Goal: Task Accomplishment & Management: Use online tool/utility

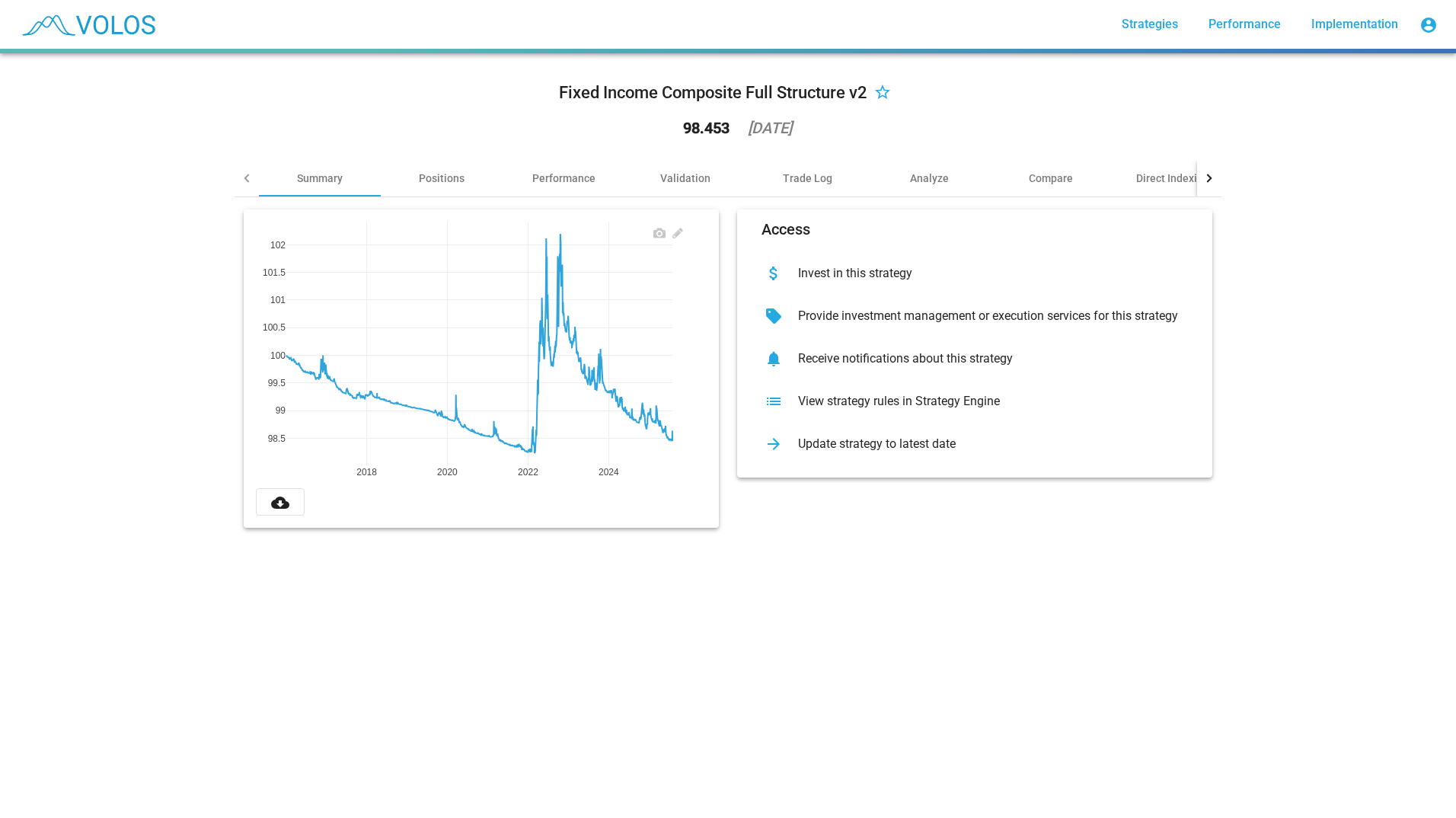
click at [997, 110] on div "Fixed Income Composite Full Structure v2 star_border 98.453 2025-07-31" at bounding box center [728, 112] width 987 height 94
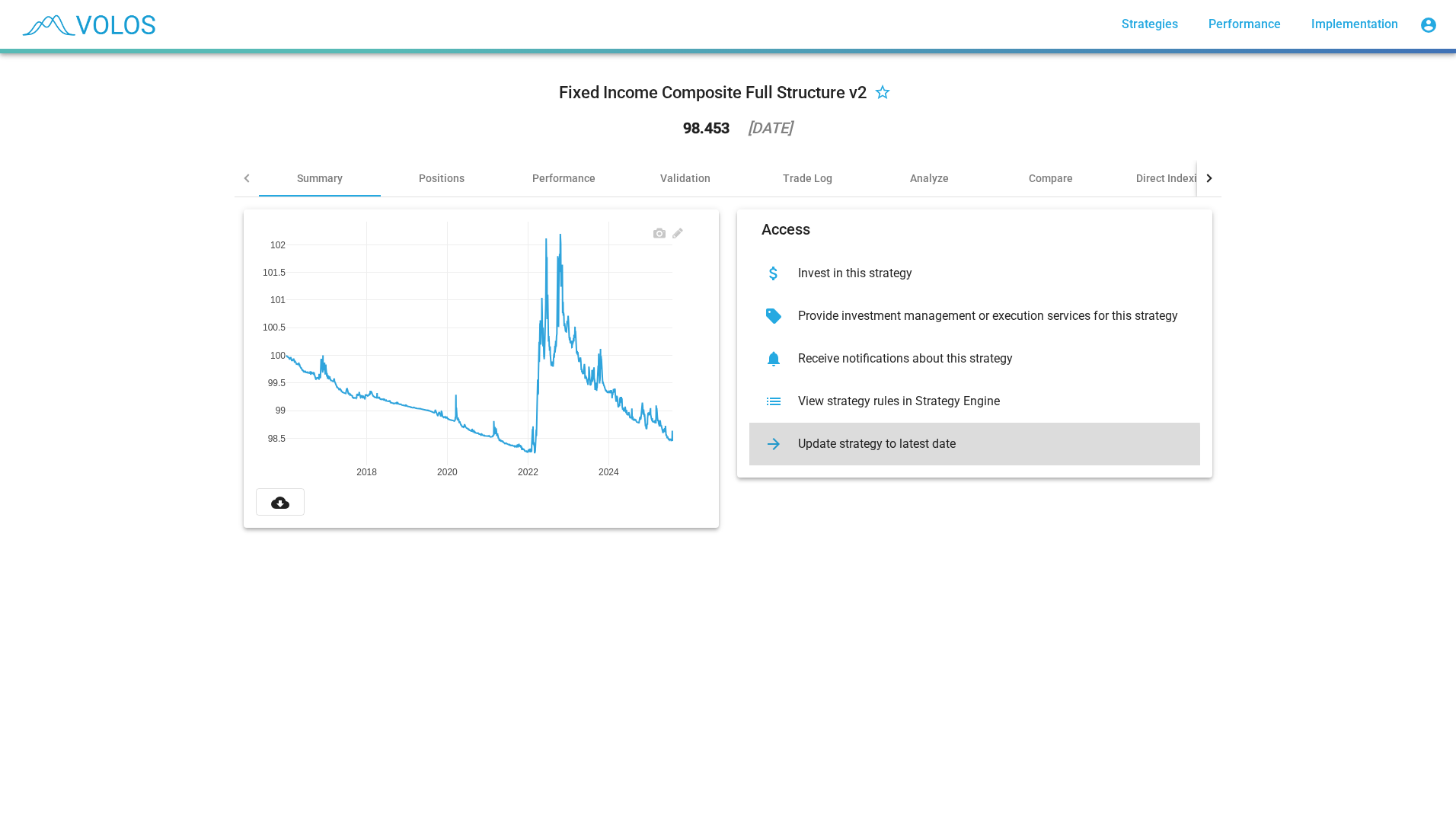
click at [847, 450] on div "Update strategy to latest date" at bounding box center [986, 443] width 402 height 15
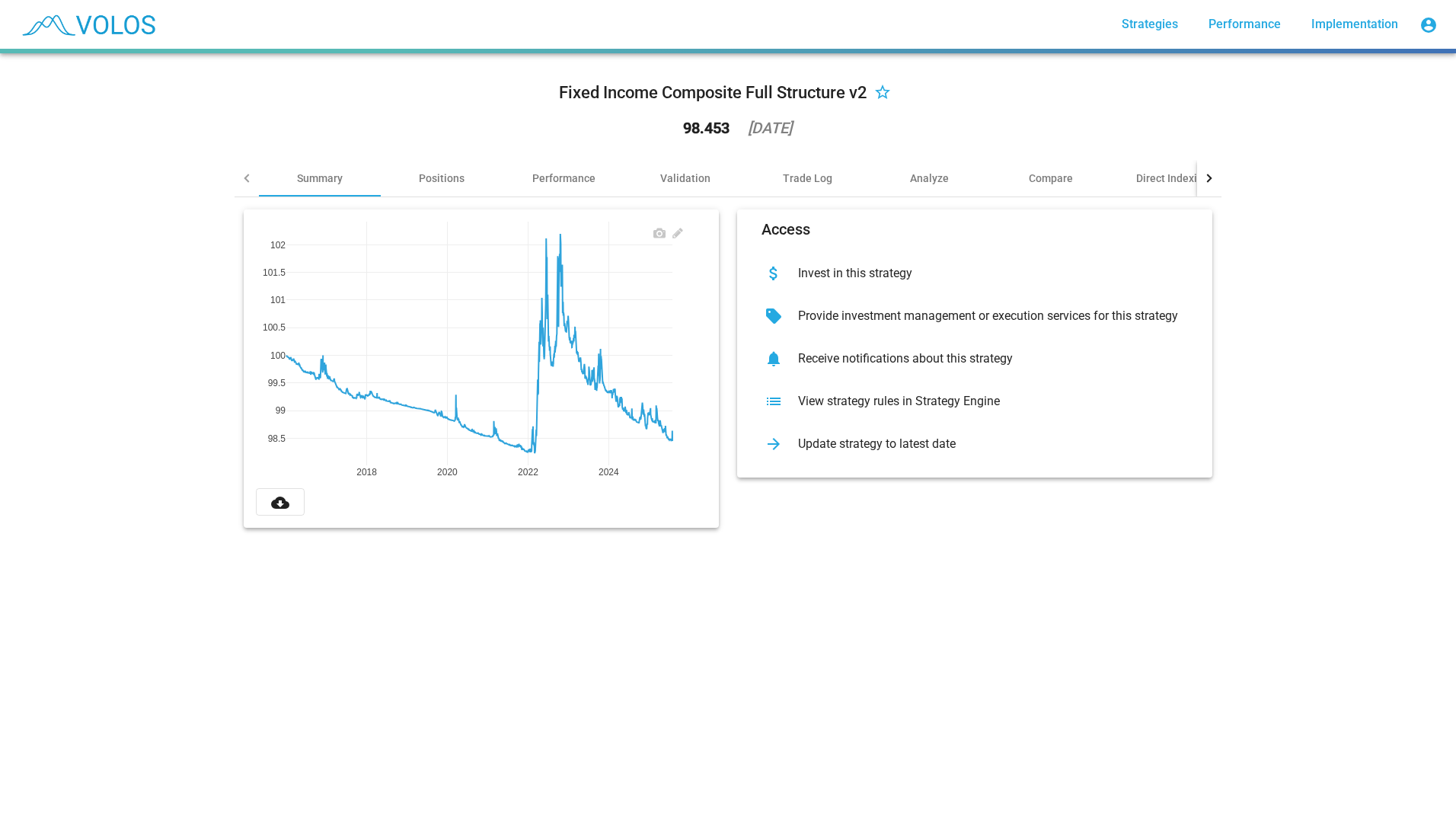
click at [958, 602] on div "Fixed Income Composite Full Structure v2 star_border 98.453 2025-07-31 Summary …" at bounding box center [728, 435] width 1456 height 764
drag, startPoint x: 952, startPoint y: 599, endPoint x: 948, endPoint y: 590, distance: 9.8
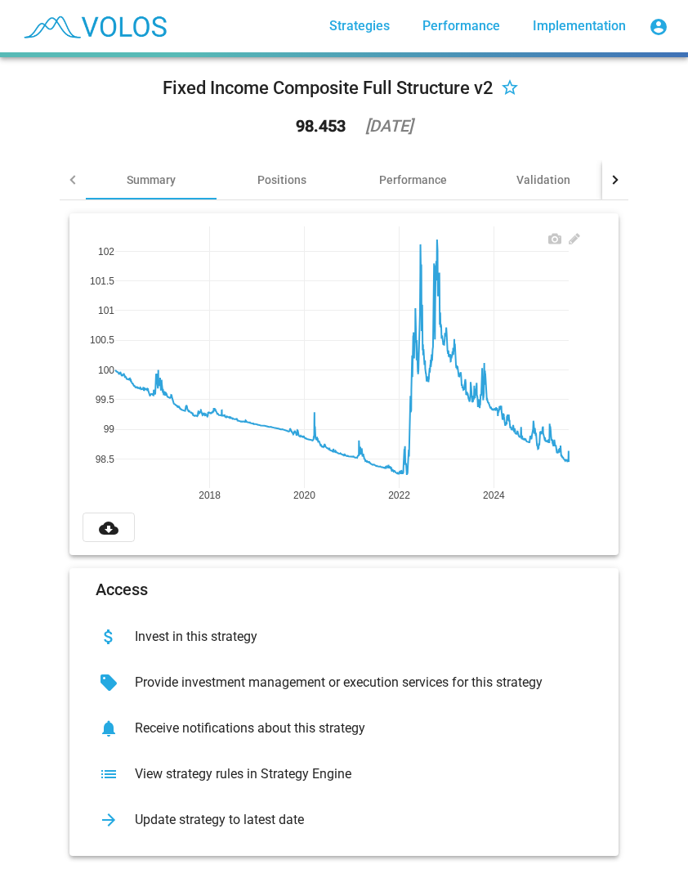
scroll to position [28, 0]
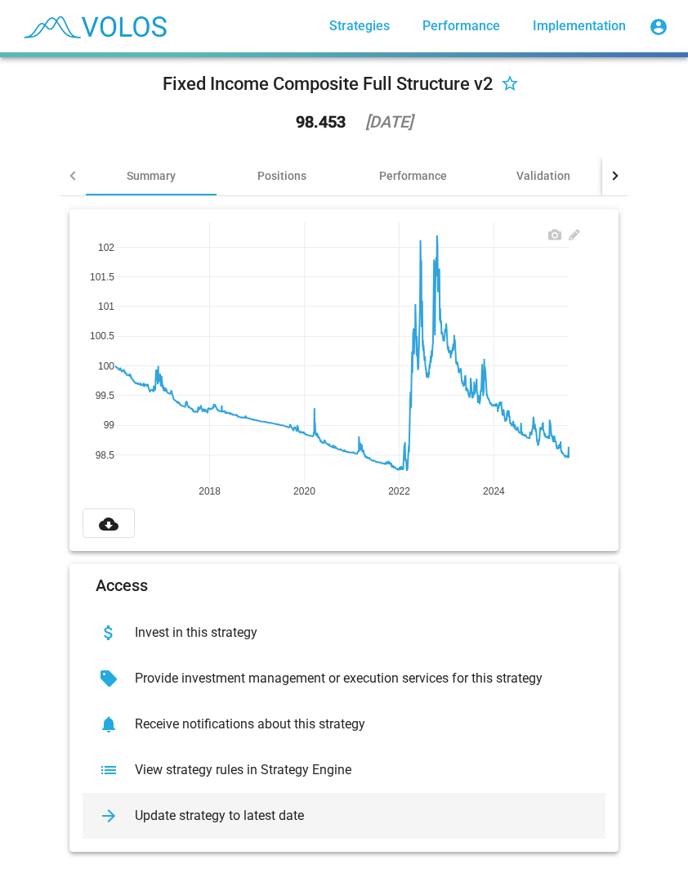
click at [287, 807] on div "Update strategy to latest date" at bounding box center [357, 815] width 471 height 16
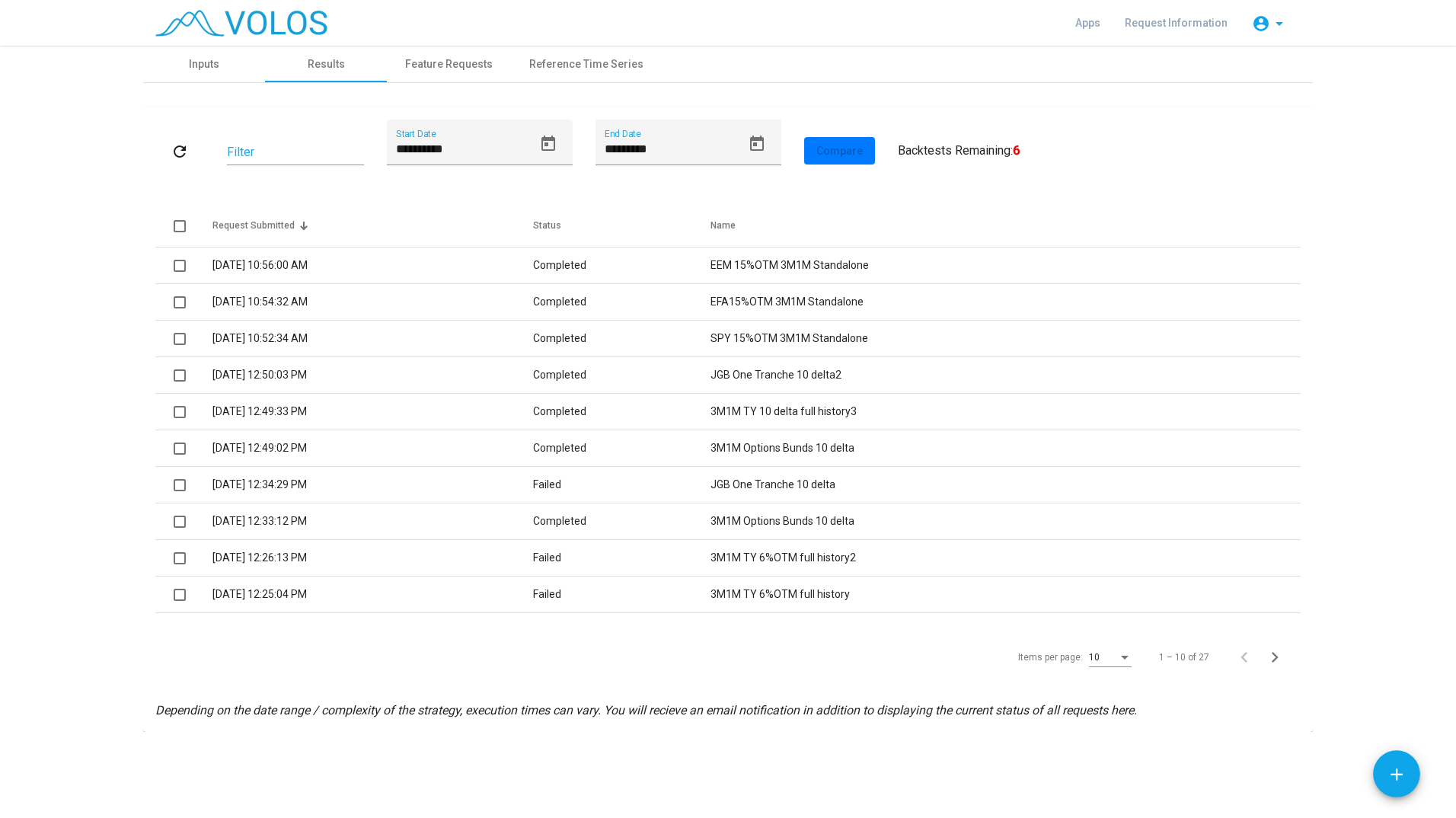
click at [533, 350] on td "[DATE] 10:52:34 AM" at bounding box center [373, 338] width 321 height 36
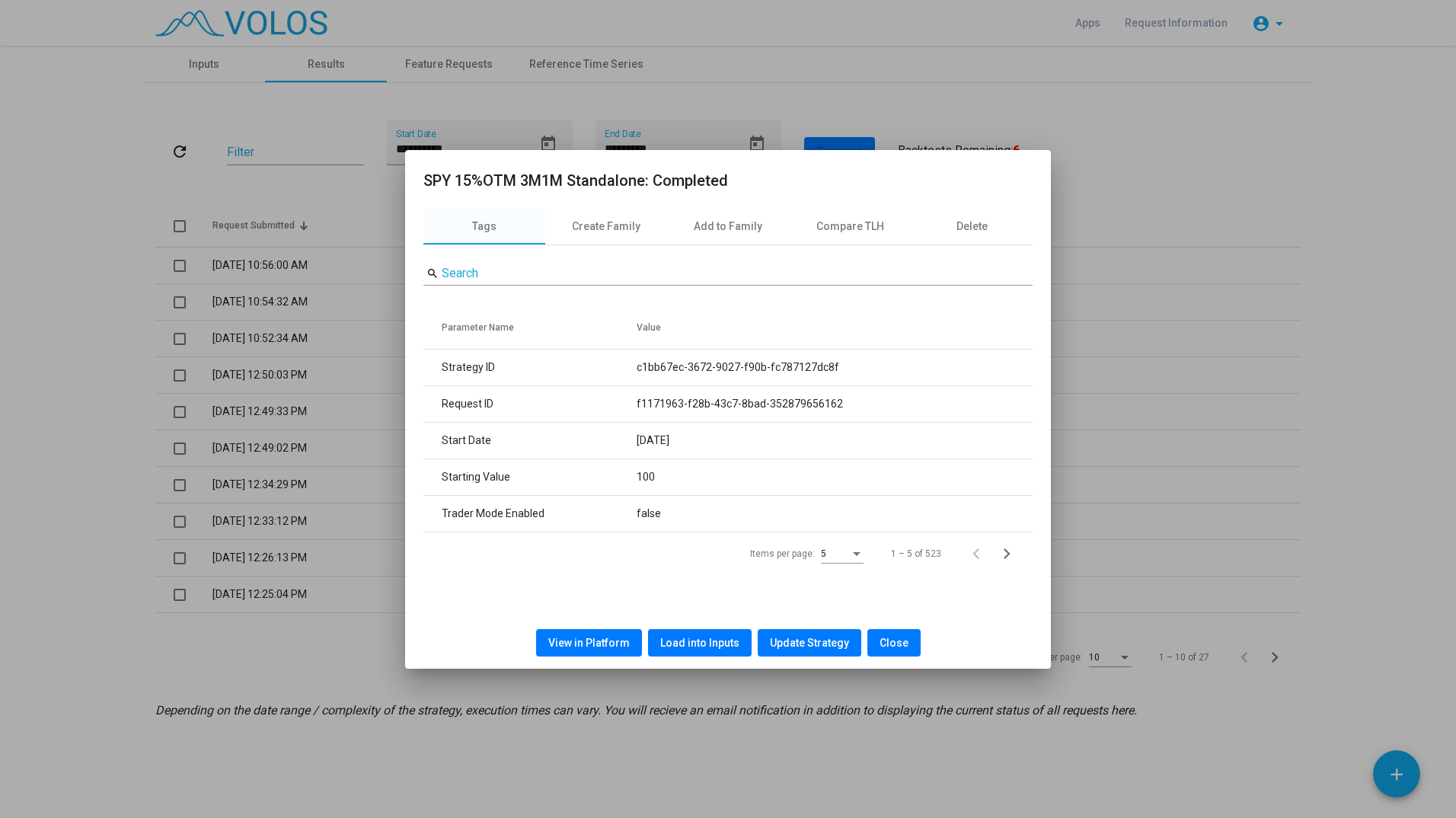
click at [609, 646] on span "View in Platform" at bounding box center [588, 642] width 81 height 12
